Goal: Information Seeking & Learning: Learn about a topic

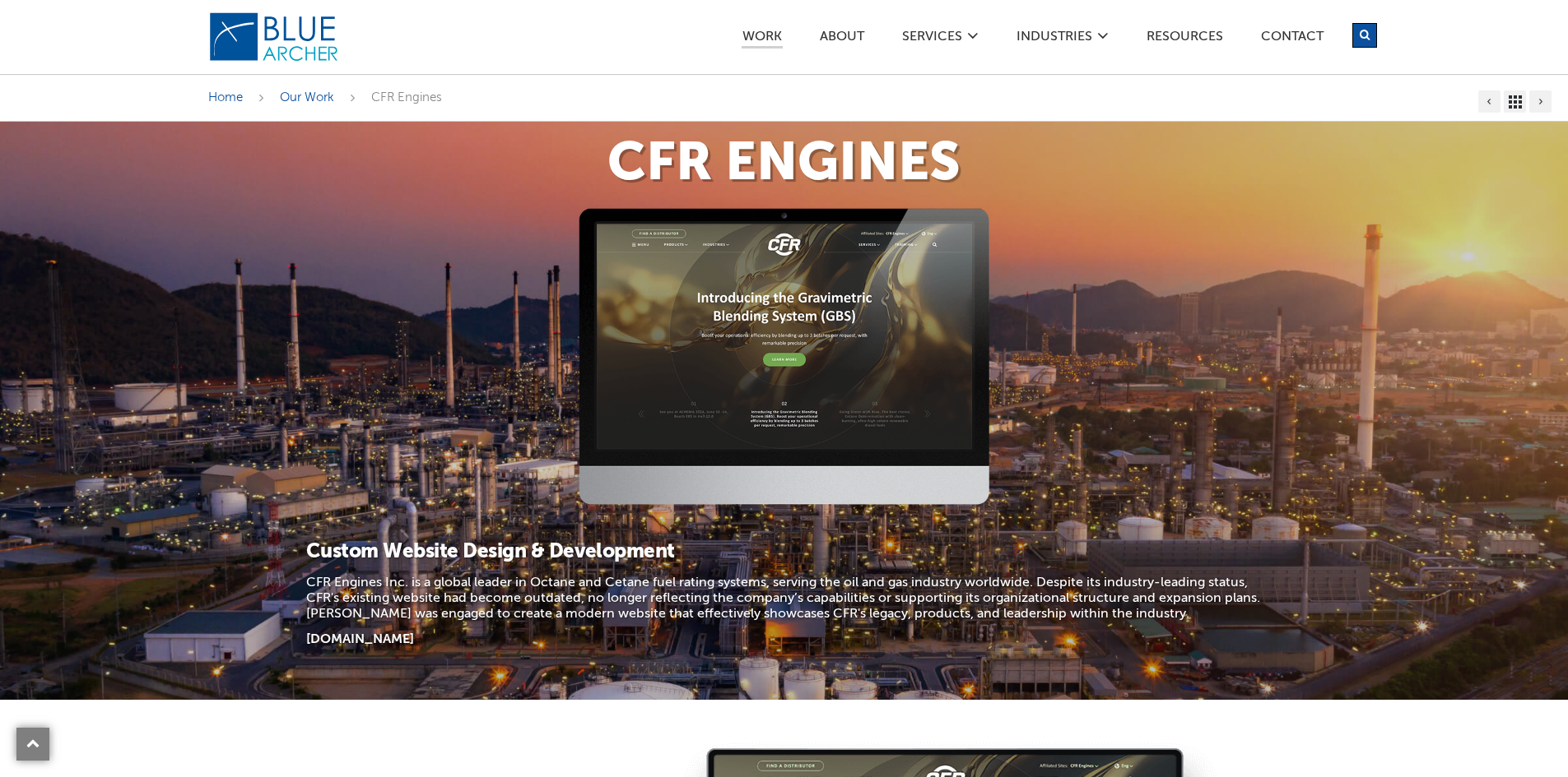
scroll to position [368, 0]
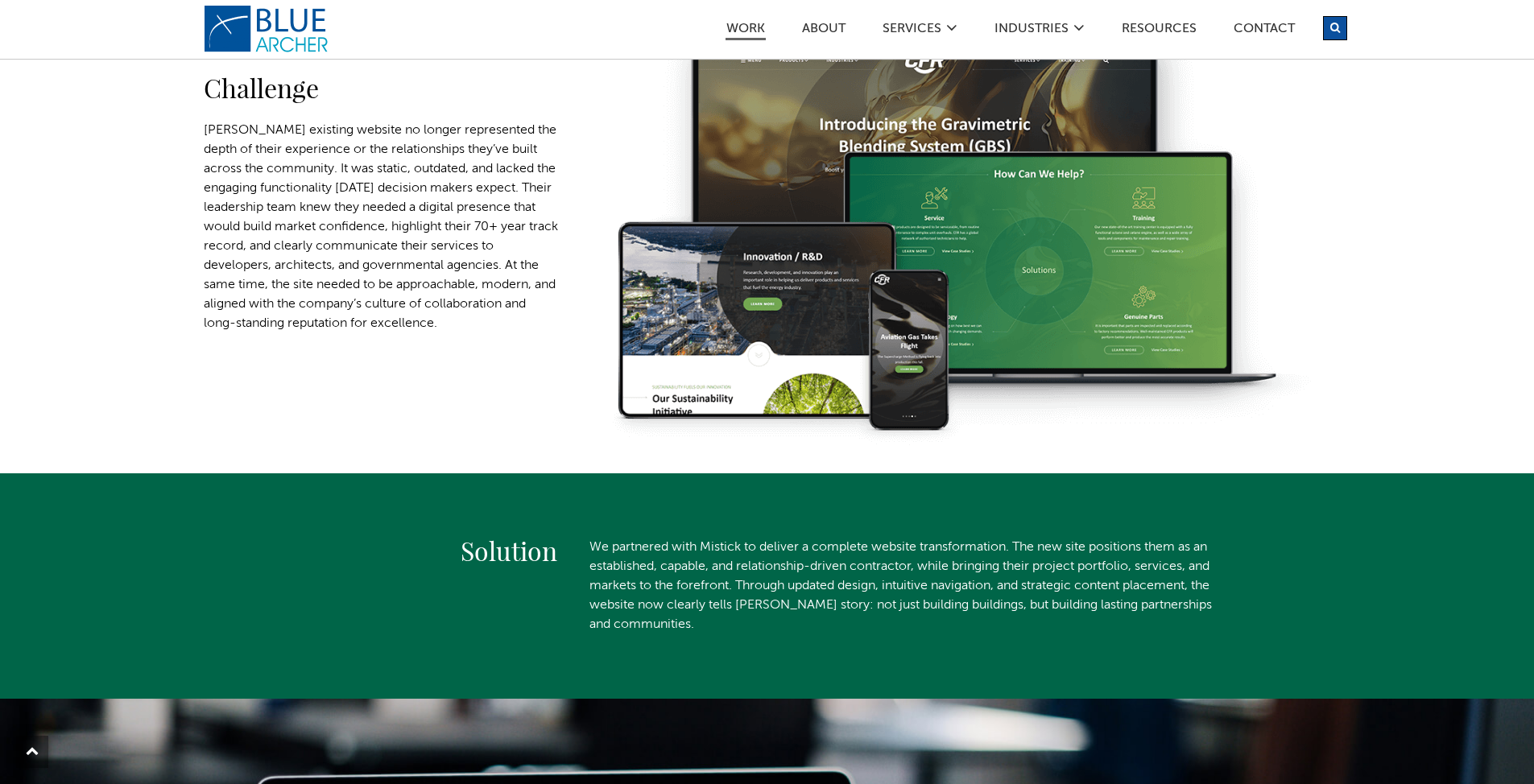
scroll to position [242, 0]
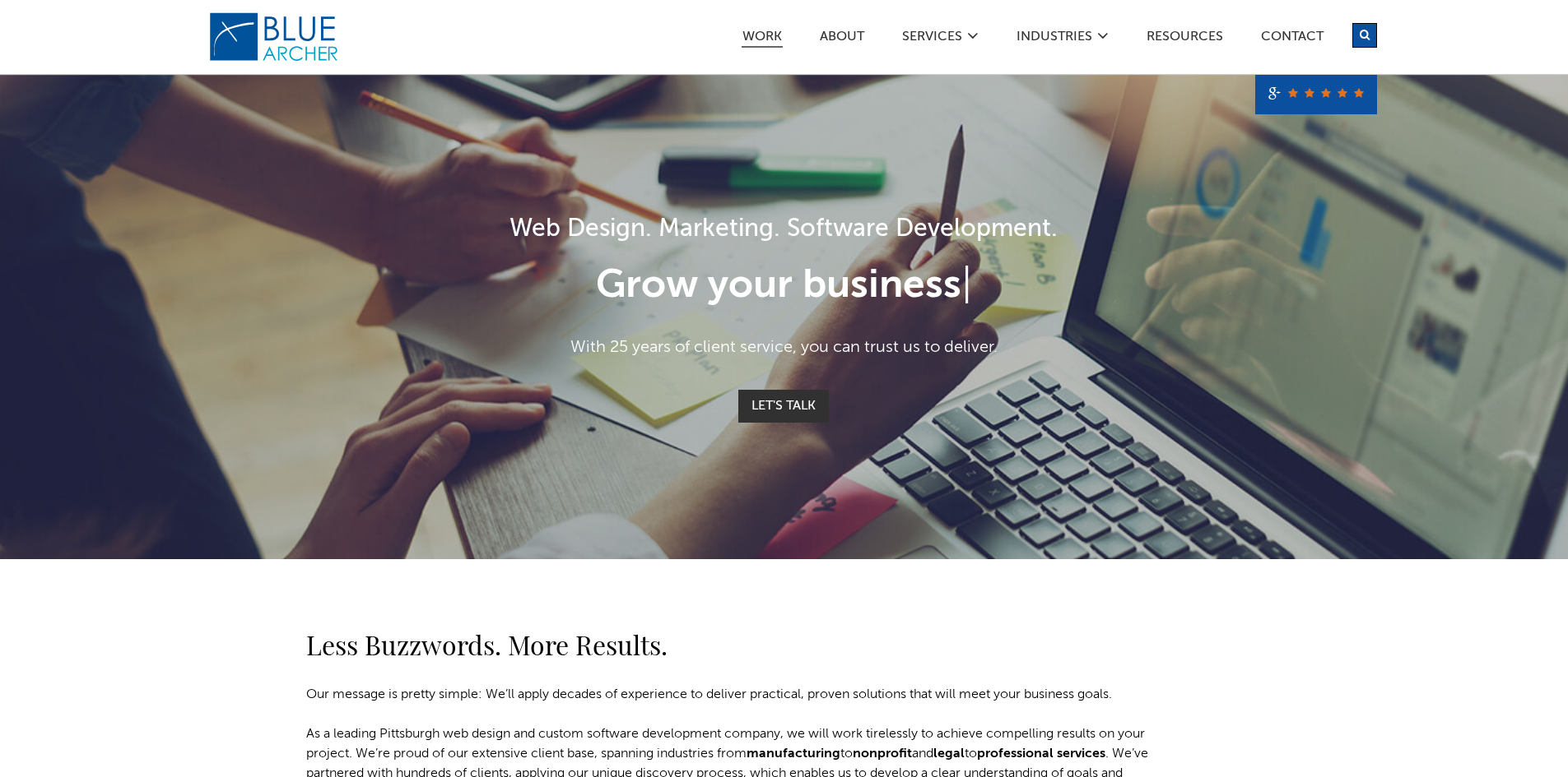
click at [767, 40] on link "Work" at bounding box center [762, 39] width 41 height 17
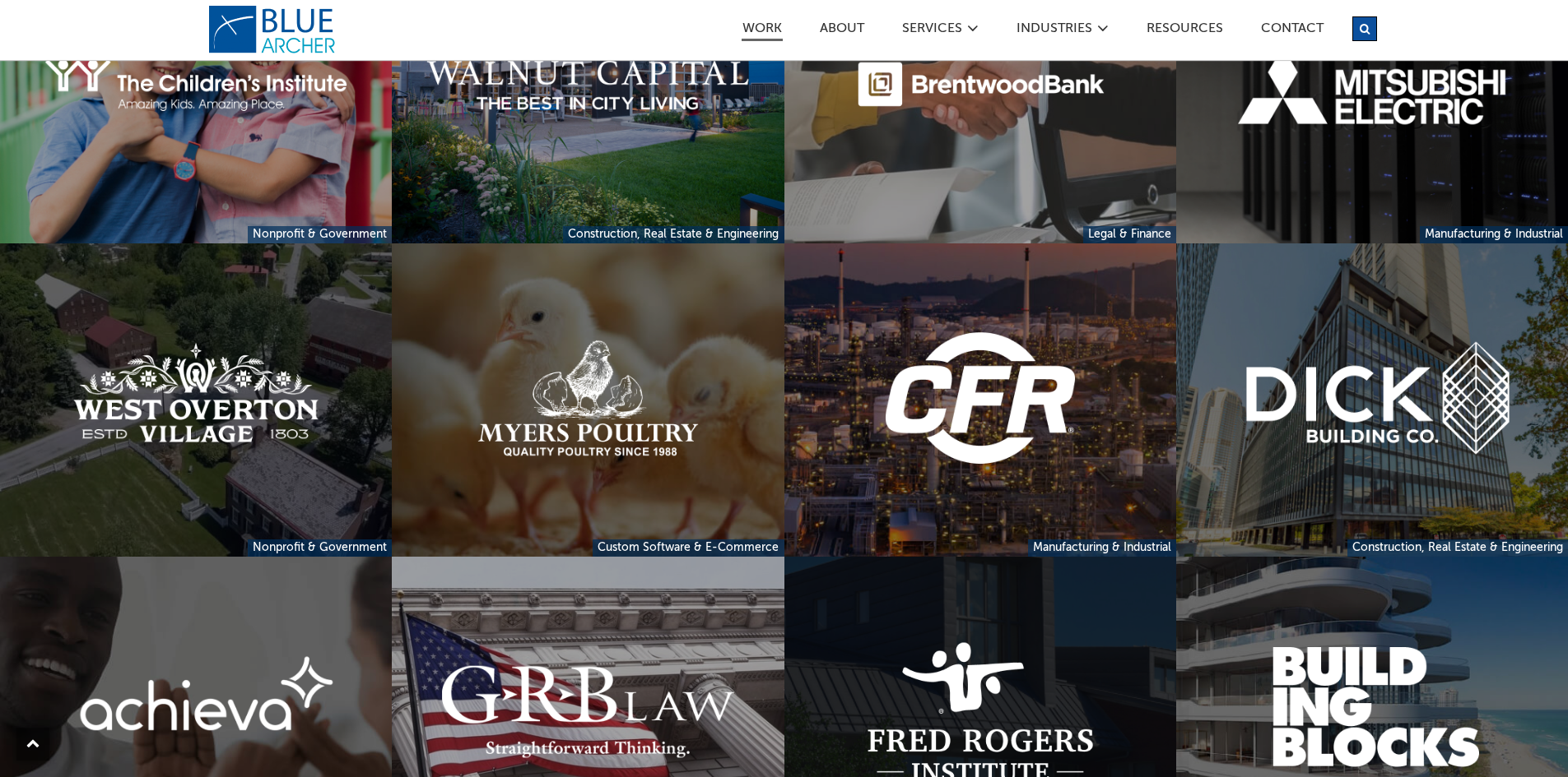
scroll to position [740, 0]
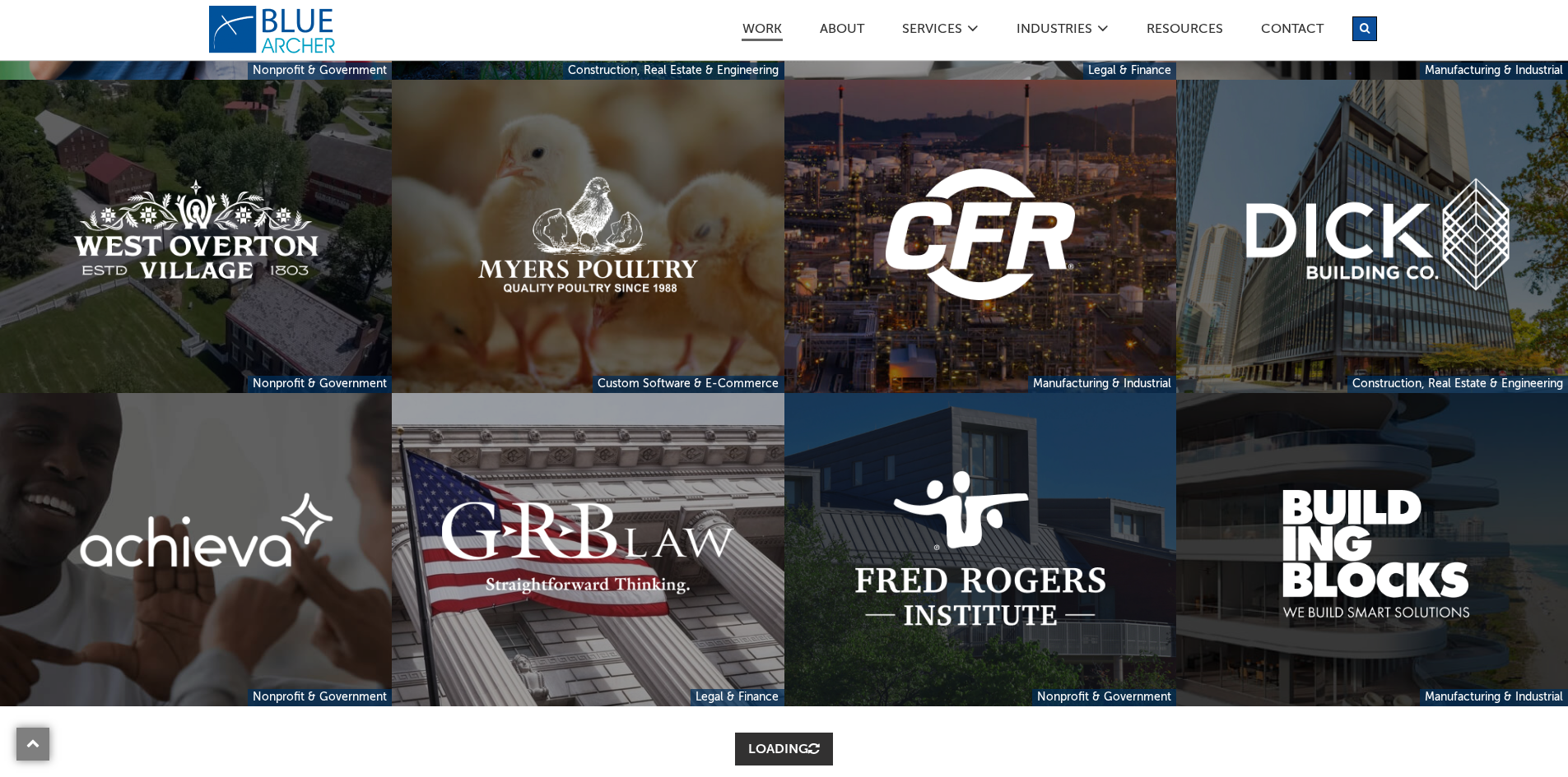
click at [1461, 531] on link at bounding box center [1371, 550] width 392 height 314
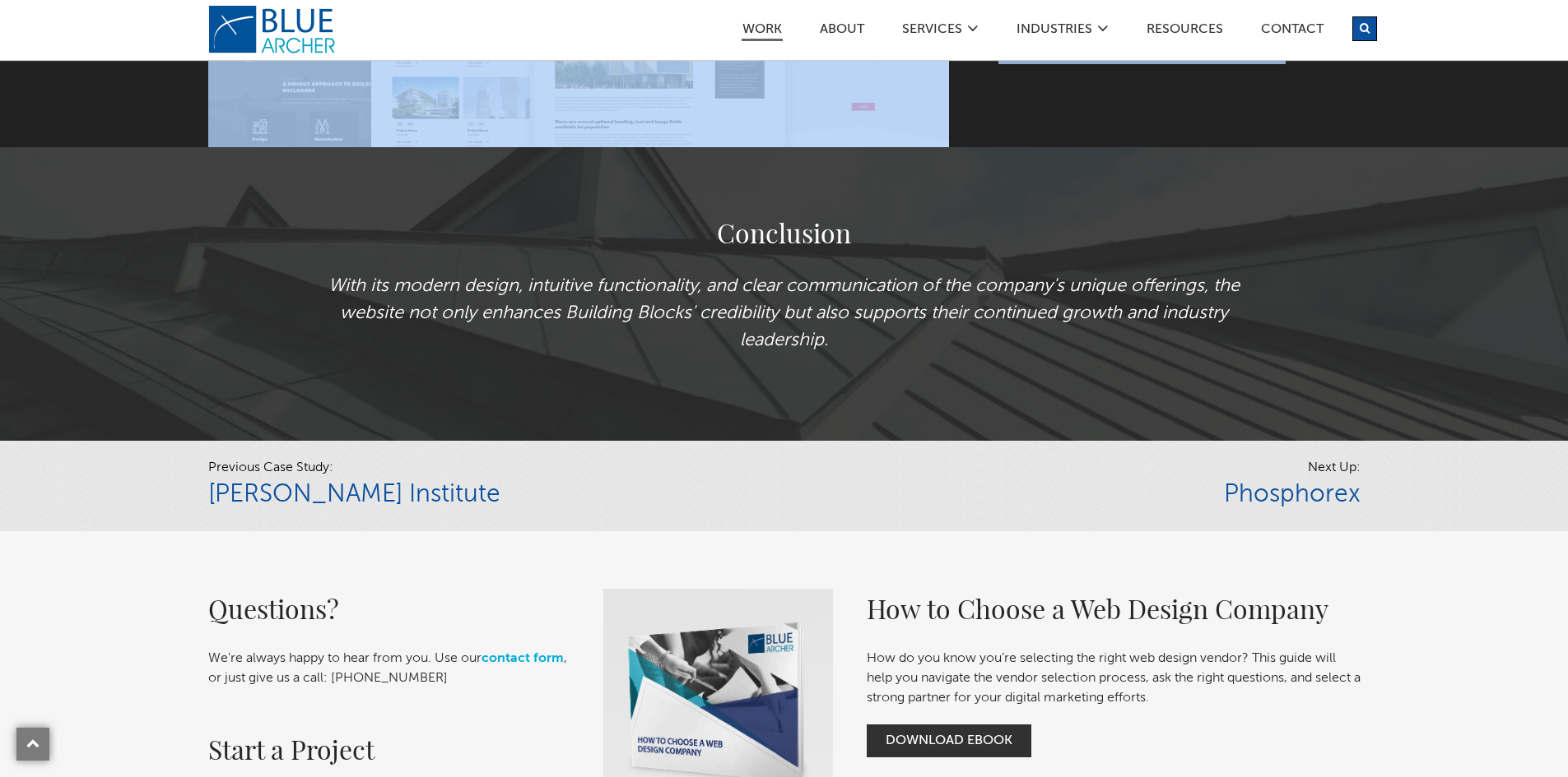
scroll to position [3378, 0]
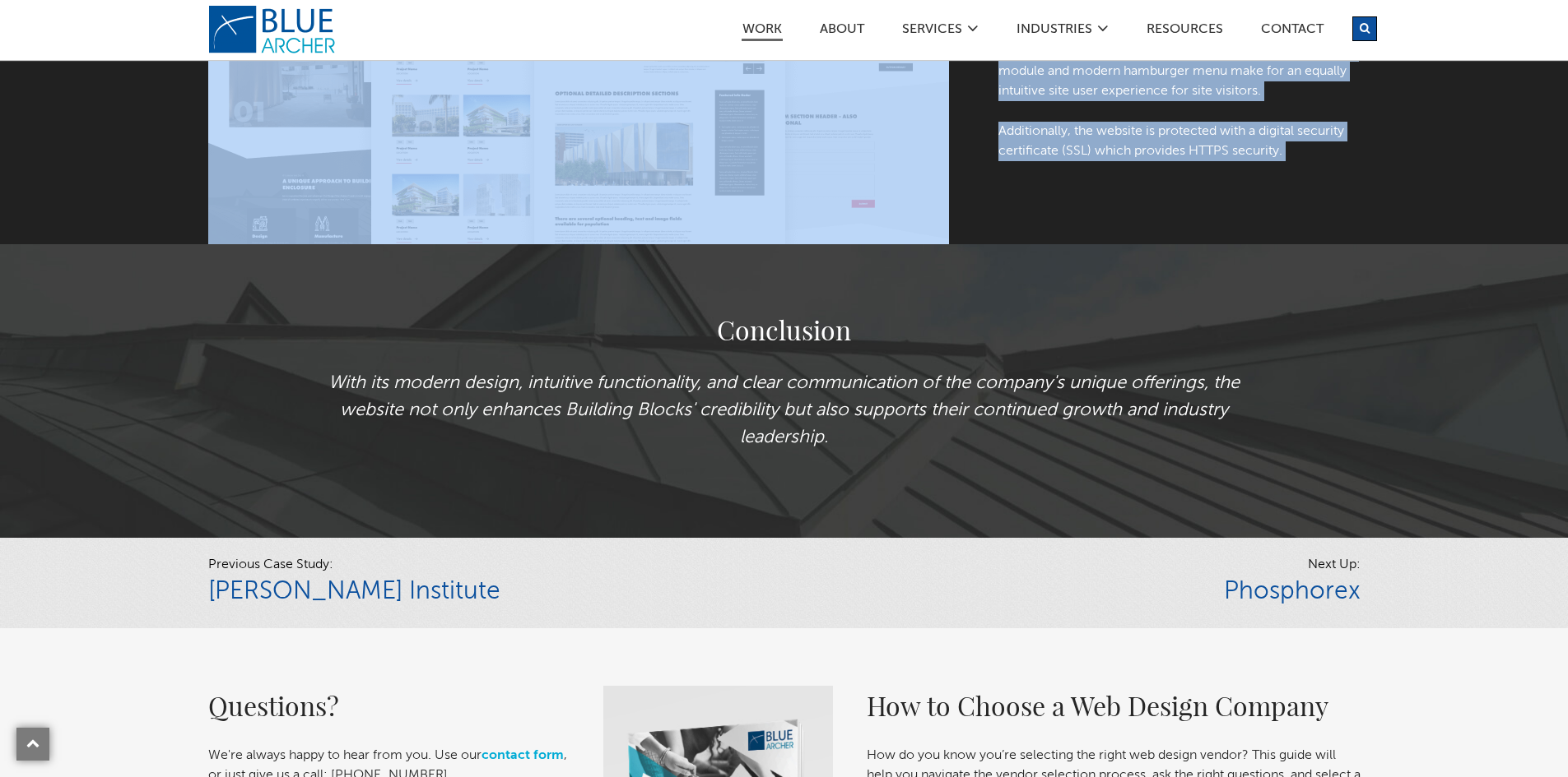
drag, startPoint x: 305, startPoint y: 467, endPoint x: 920, endPoint y: 481, distance: 615.2
copy div "Website Design & Development Building Blocks designs, manufactures and construc…"
